Goal: Obtain resource: Obtain resource

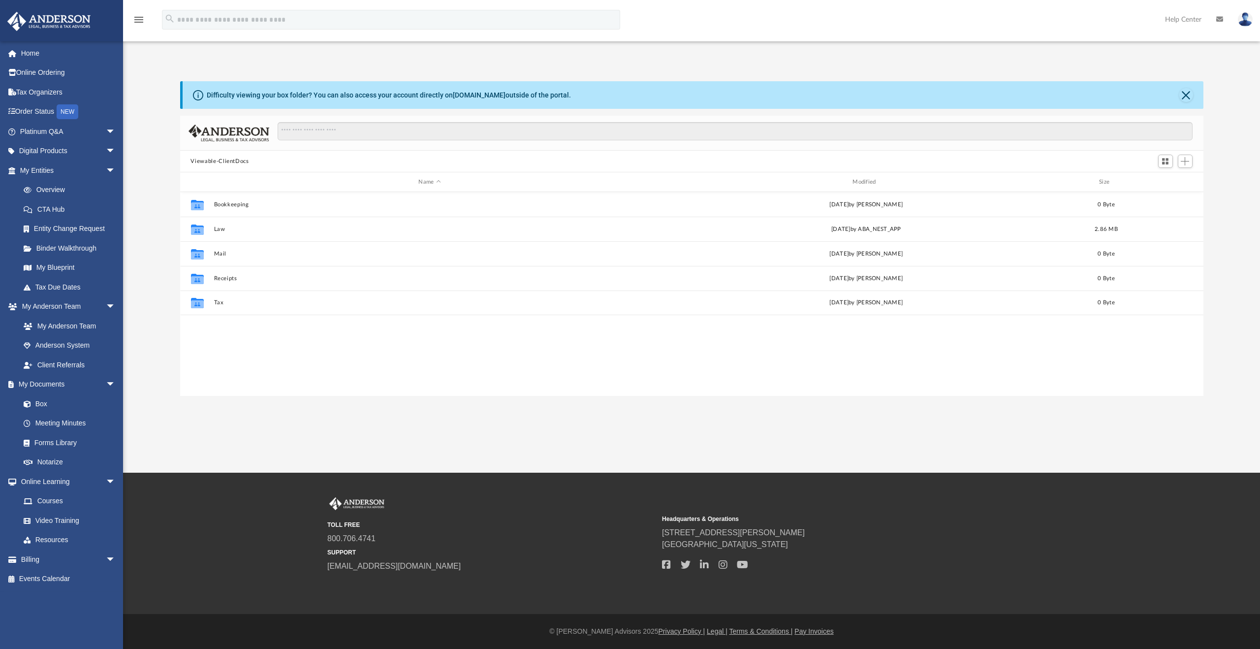
scroll to position [216, 1016]
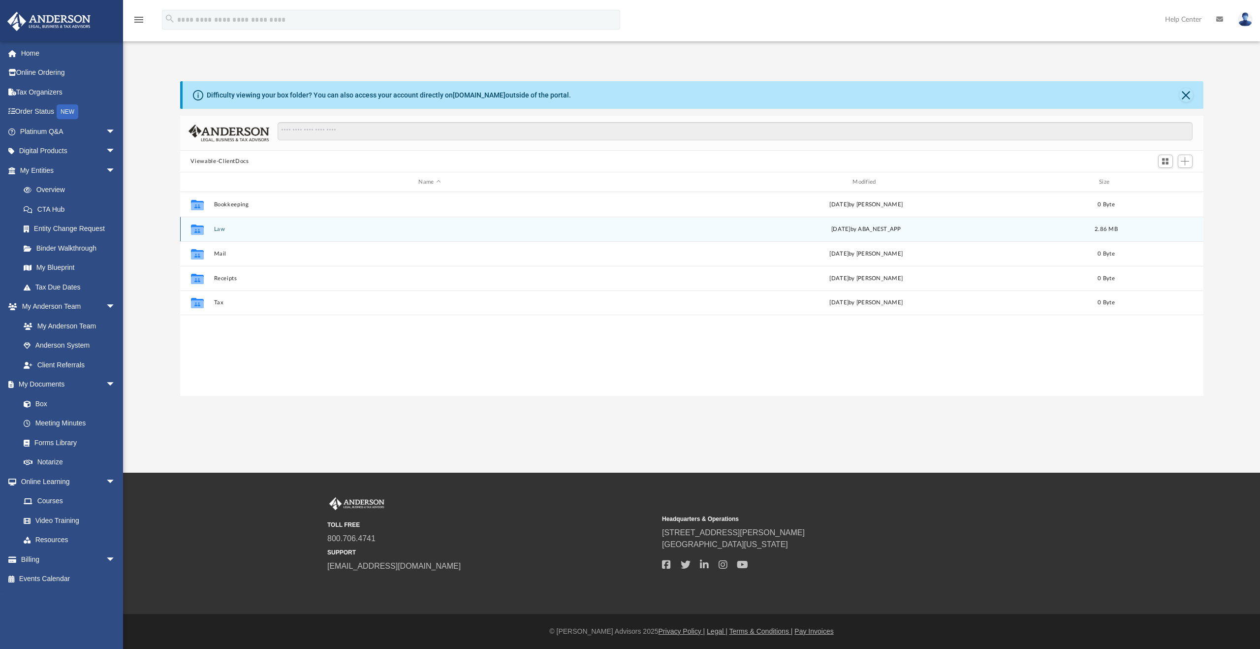
click at [218, 227] on button "Law" at bounding box center [430, 229] width 432 height 6
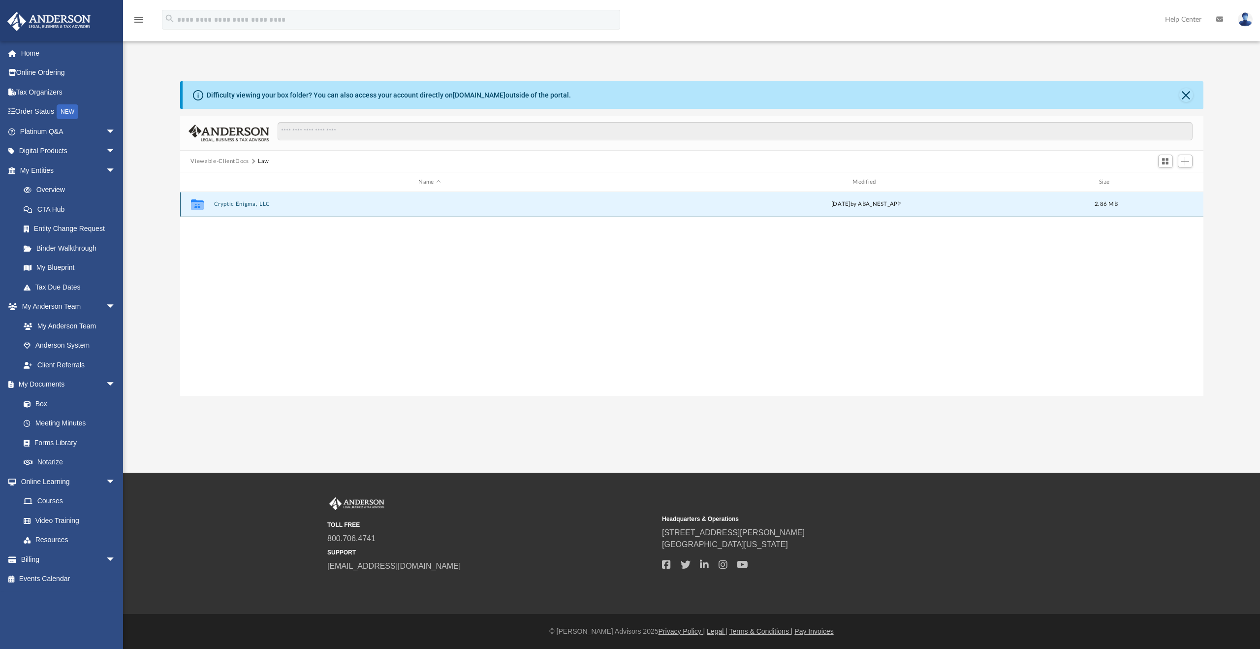
click at [237, 203] on button "Cryptic Enigma, LLC" at bounding box center [430, 204] width 432 height 6
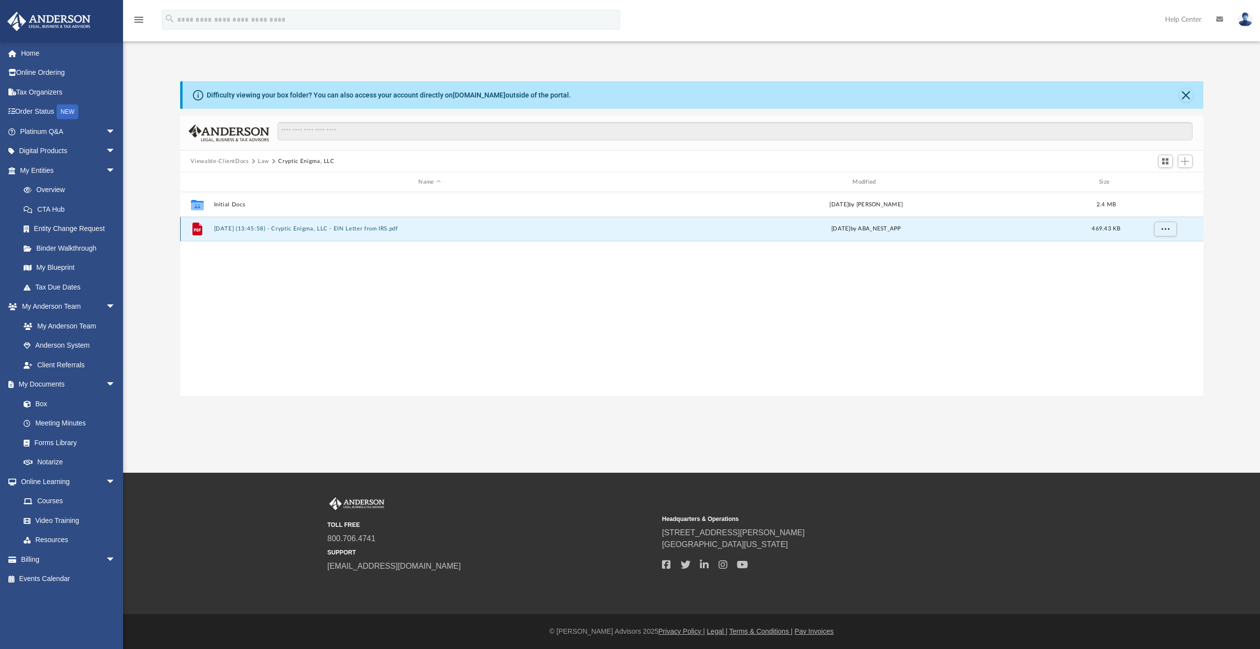
click at [363, 225] on button "[DATE] (13:45:58) - Cryptic Enigma, LLC - EIN Letter from IRS.pdf" at bounding box center [430, 228] width 432 height 6
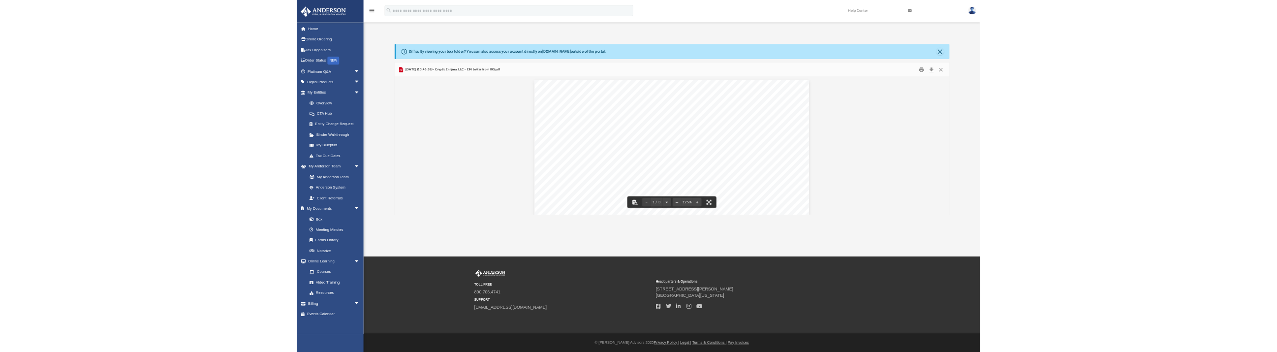
scroll to position [0, 0]
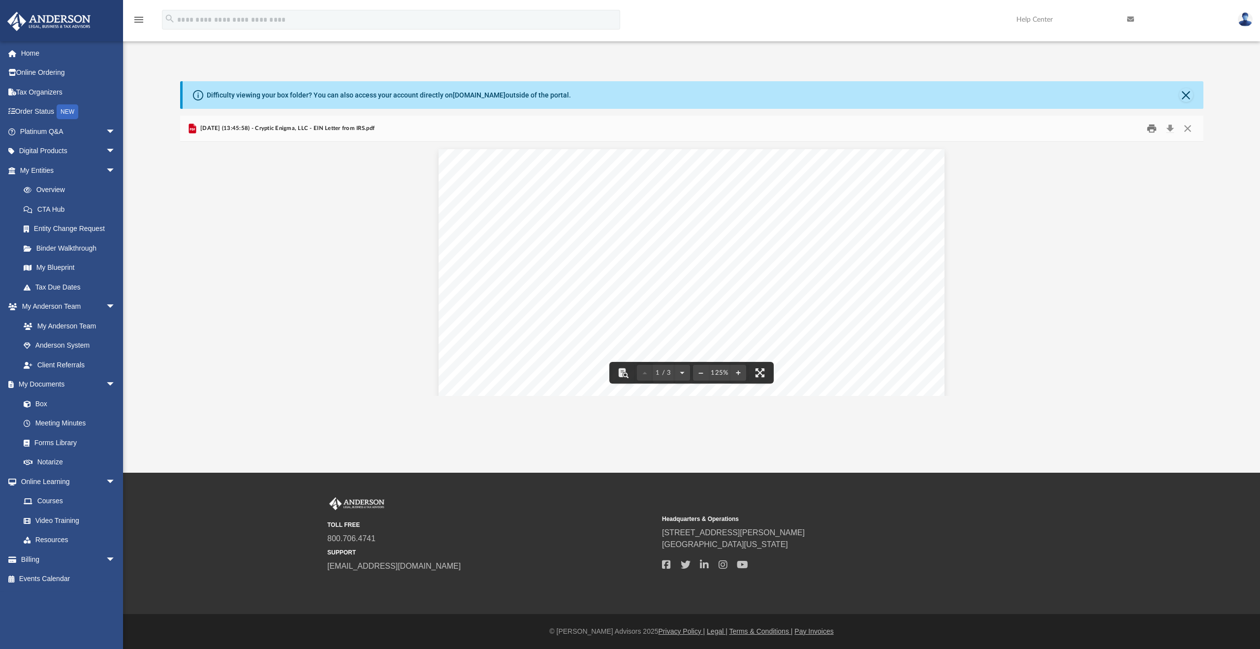
click at [1152, 127] on button "Print" at bounding box center [1152, 128] width 20 height 15
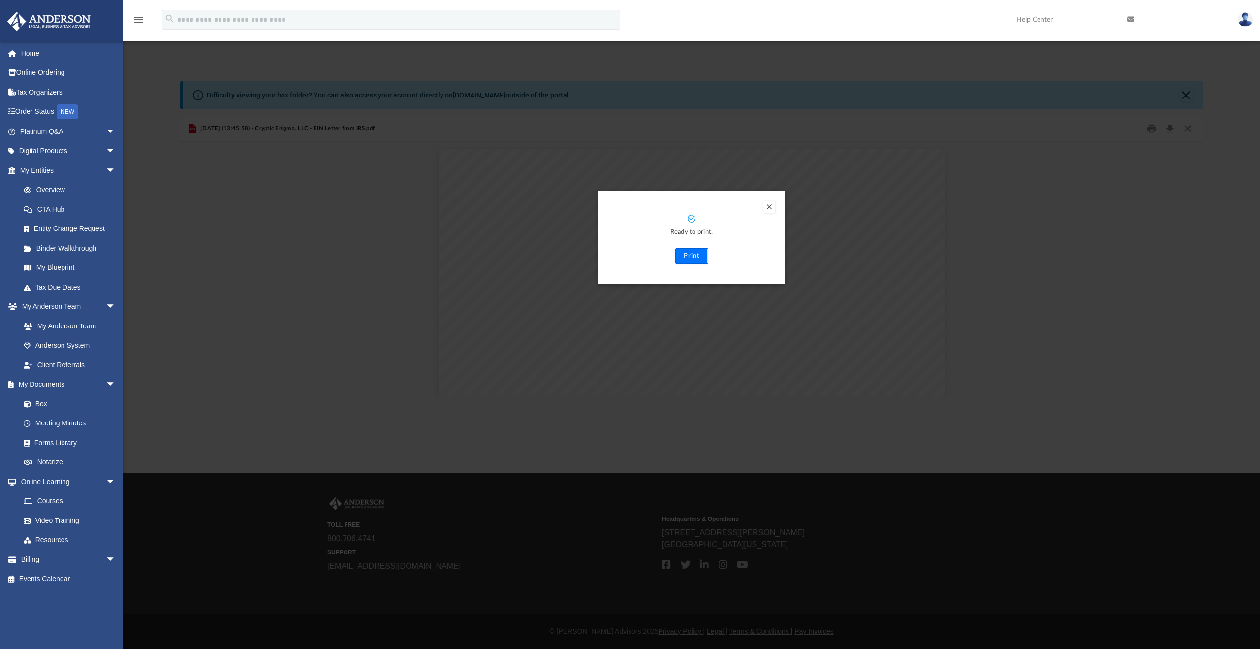
click at [689, 256] on button "Print" at bounding box center [691, 256] width 33 height 16
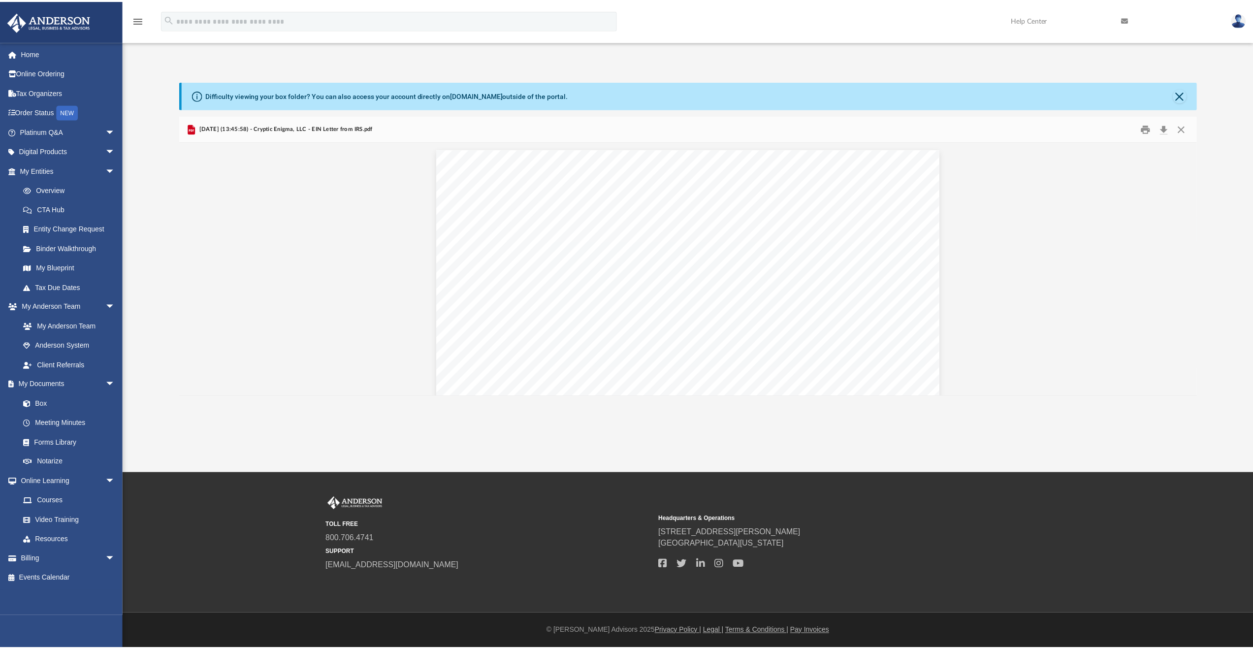
scroll to position [216, 1016]
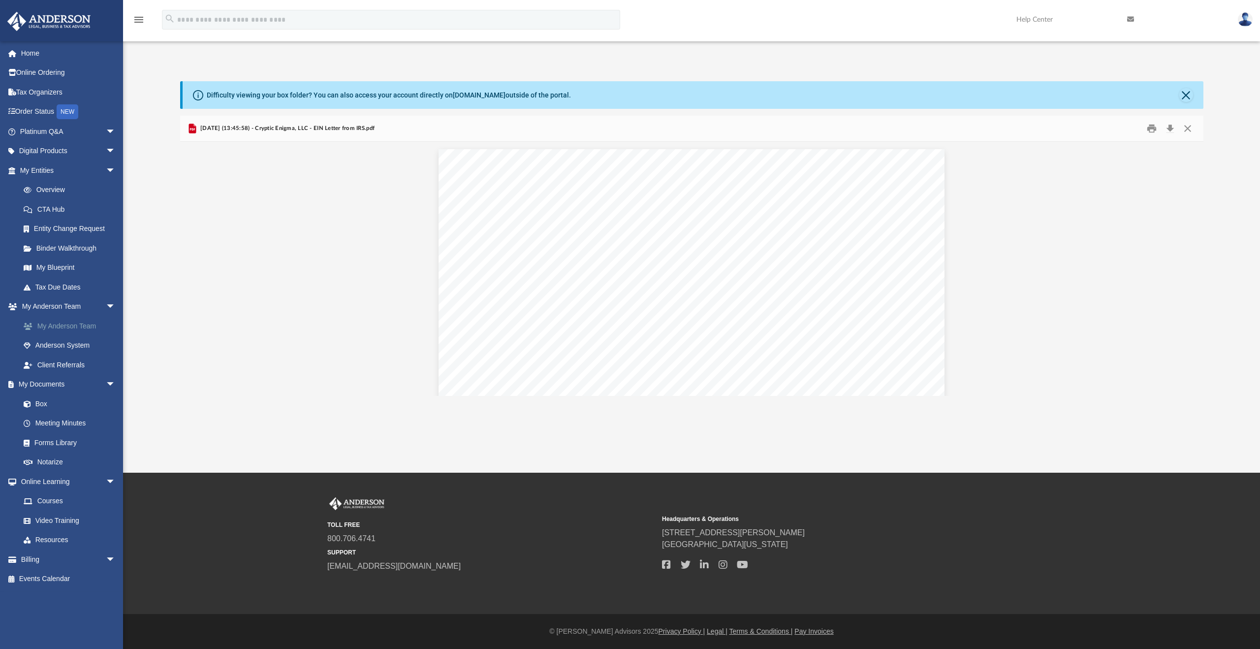
click at [76, 328] on link "My Anderson Team" at bounding box center [72, 326] width 117 height 20
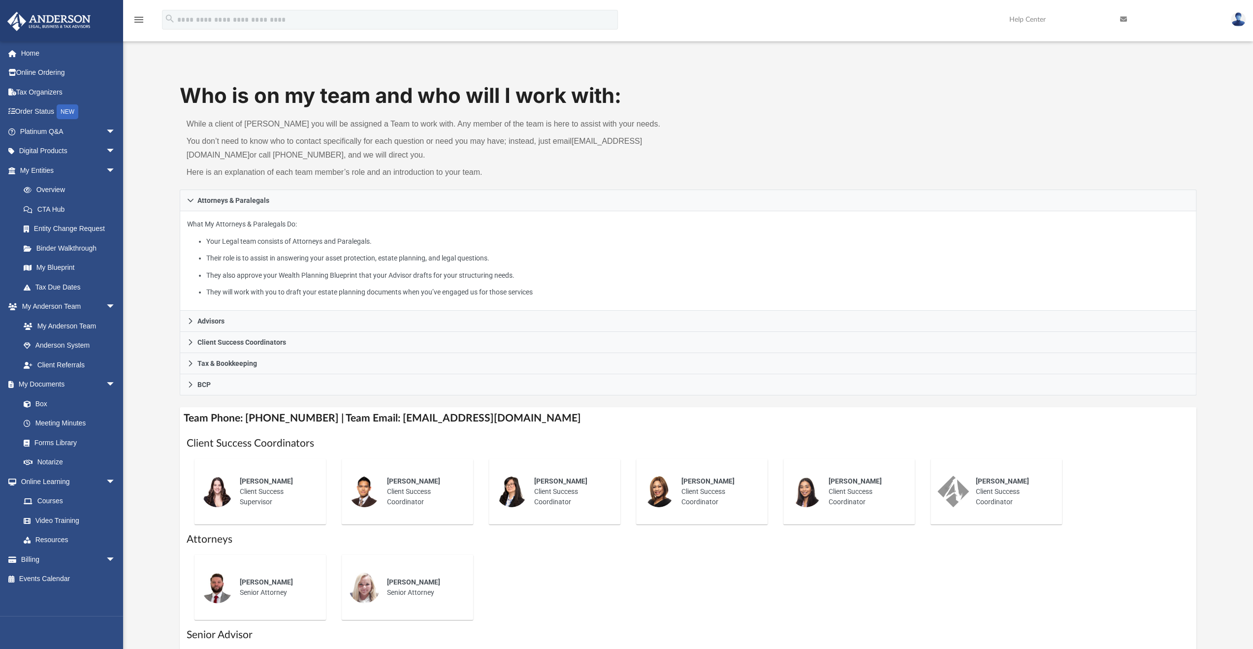
click at [806, 98] on h1 "Who is on my team and who will I work with:" at bounding box center [688, 95] width 1017 height 29
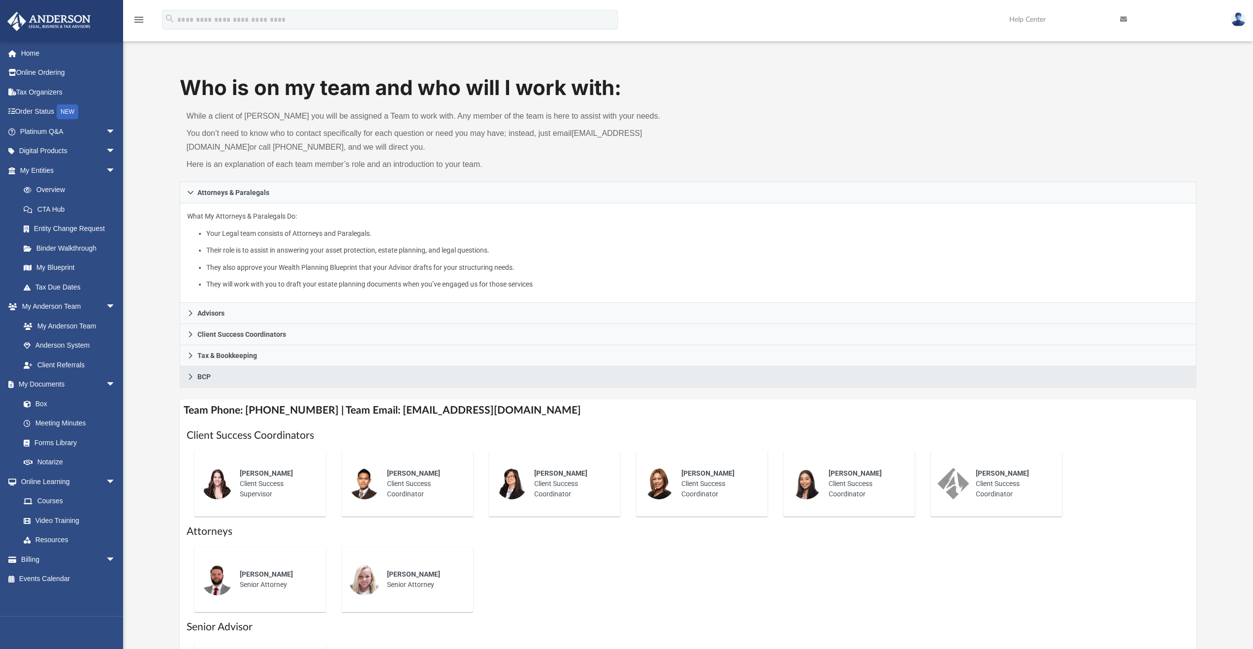
scroll to position [246, 0]
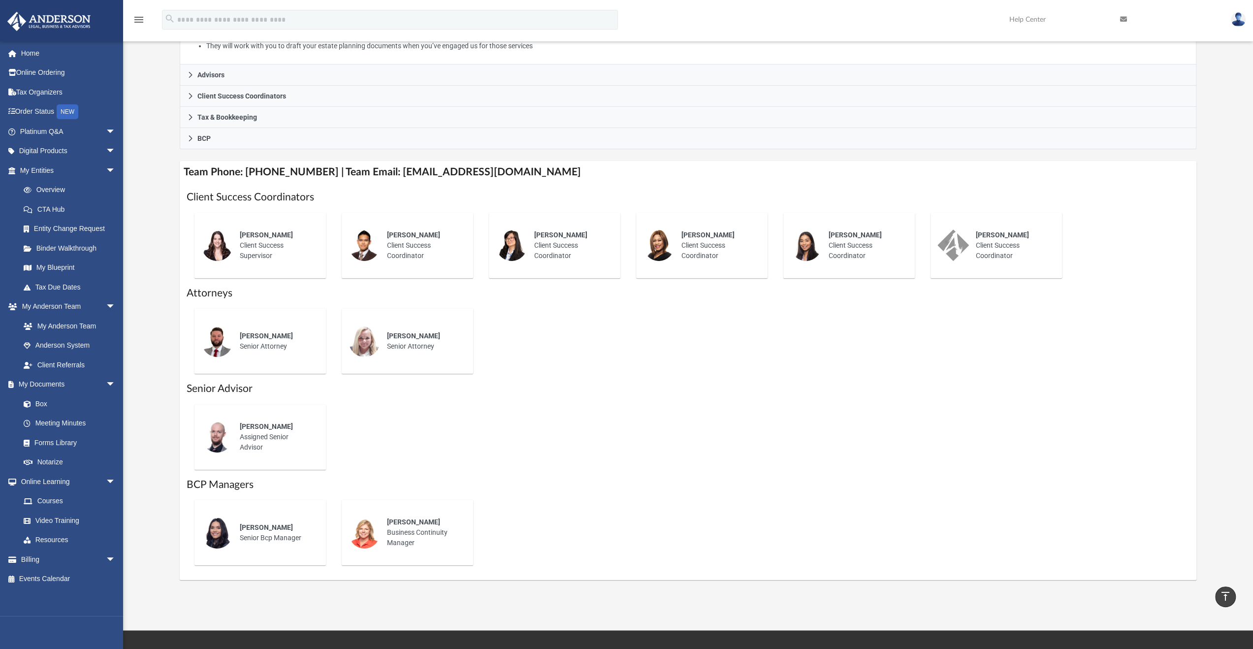
click at [268, 423] on span "[PERSON_NAME]" at bounding box center [266, 426] width 53 height 8
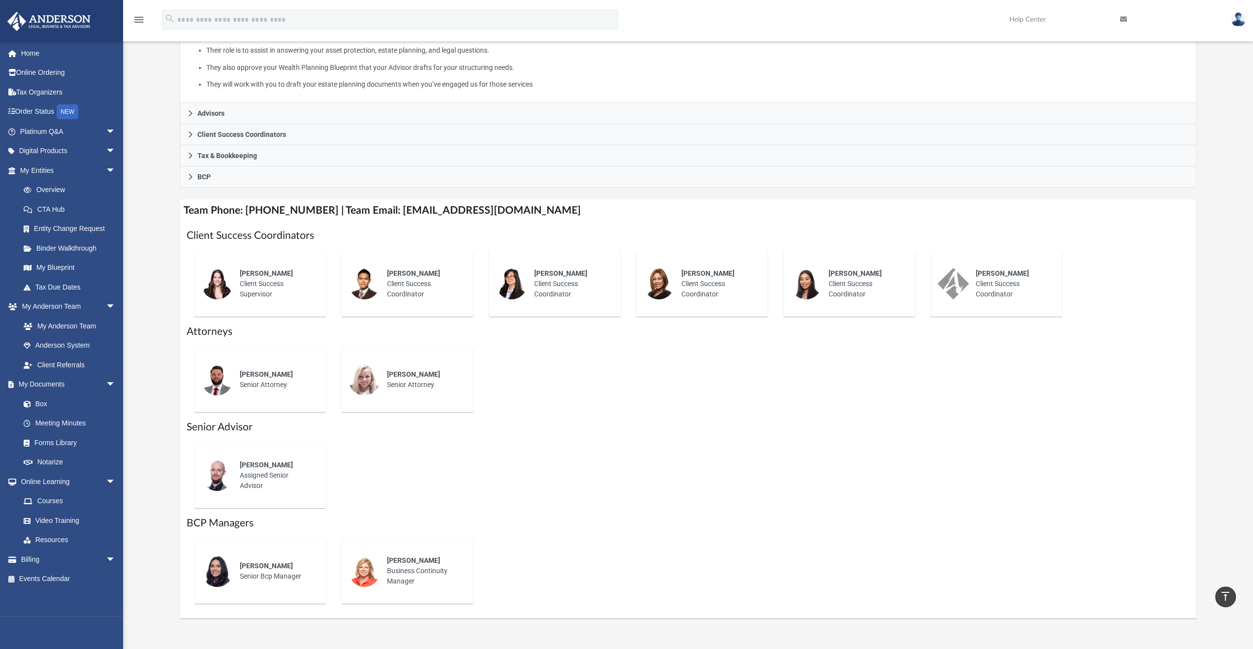
scroll to position [205, 0]
click at [76, 343] on link "Anderson System" at bounding box center [72, 346] width 117 height 20
